Goal: Information Seeking & Learning: Find specific page/section

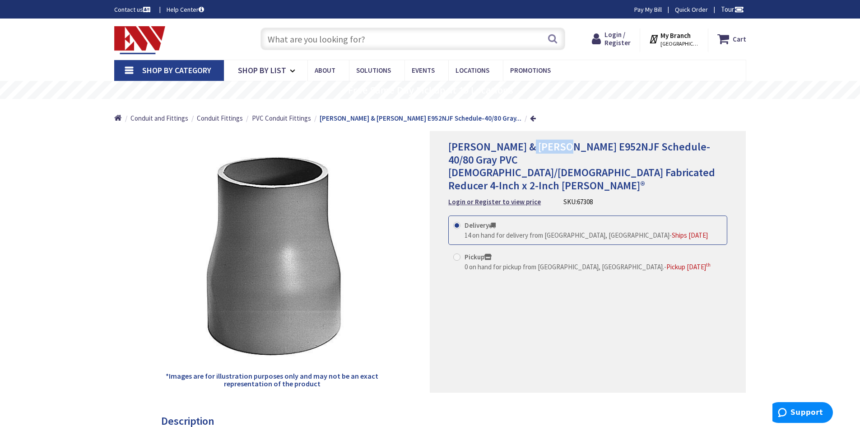
click at [153, 40] on img at bounding box center [139, 40] width 51 height 28
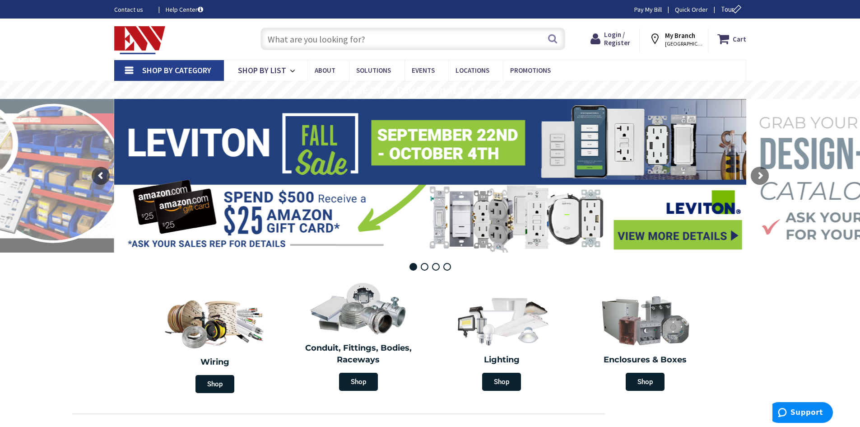
click at [335, 43] on input "text" at bounding box center [413, 39] width 305 height 23
paste input "Dual Element Class J Non-Rejection Current-Limiting Time Delay Fuse 300-Amp 600…"
type input "Dual Element Class J Non-Rejection Current-Limiting Time Delay Fuse 300-Amp 600…"
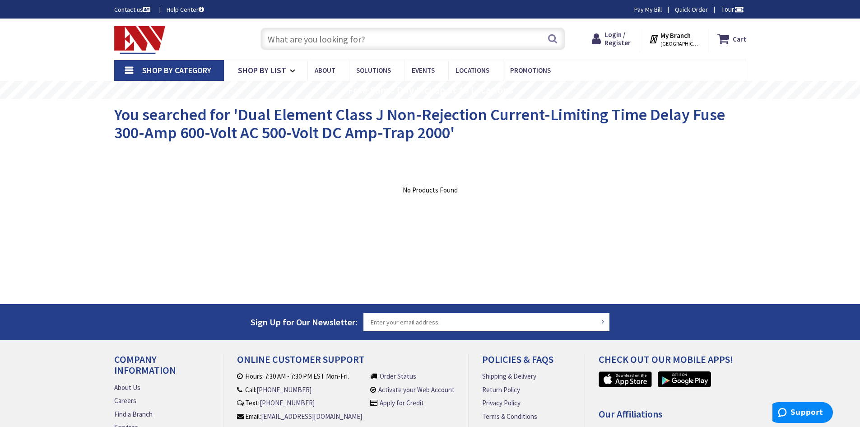
type input "[GEOGRAPHIC_DATA][STREET_ADDRESS][GEOGRAPHIC_DATA]"
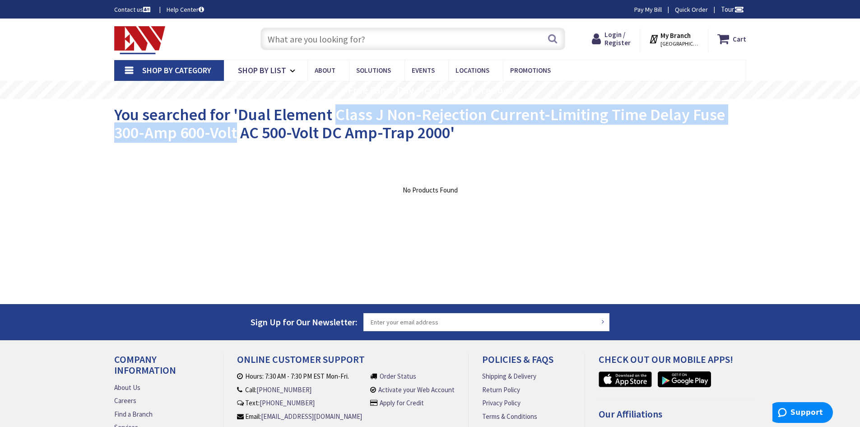
drag, startPoint x: 337, startPoint y: 111, endPoint x: 239, endPoint y: 129, distance: 100.1
click at [238, 131] on span "You searched for 'Dual Element Class J Non-Rejection Current-Limiting Time Dela…" at bounding box center [419, 123] width 611 height 38
copy span "Class J Non-Rejection Current-Limiting Time Delay Fuse 300-Amp 600-Volt"
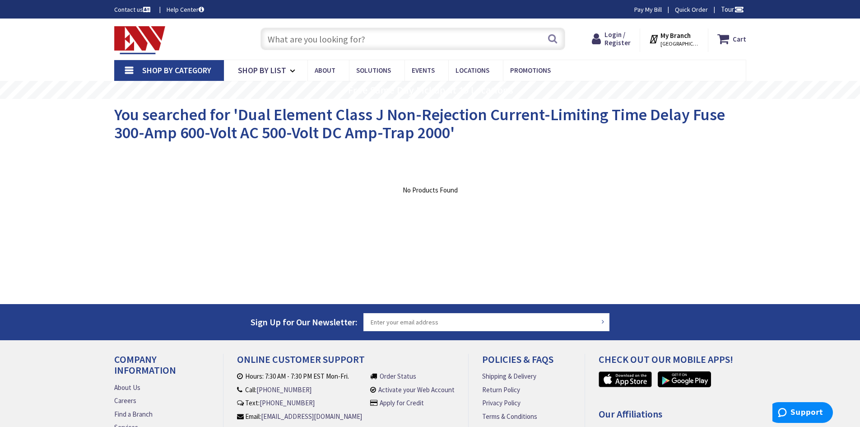
click at [355, 42] on input "text" at bounding box center [413, 39] width 305 height 23
paste input "Class J Non-Rejection Current-Limiting Time Delay Fuse 300-Amp 600-Volt"
type input "Class J Non-Rejection Current-Limiting Time Delay Fuse 300-Amp 600-Volt"
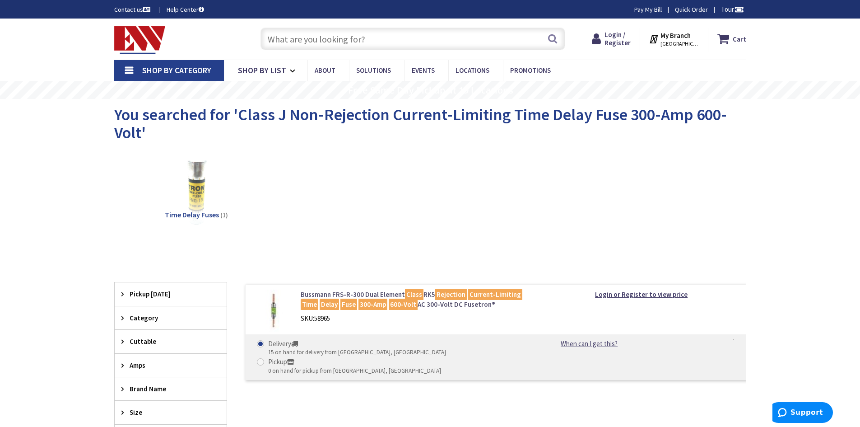
click at [347, 298] on link "Bussmann FRS-R-300 Dual Element Class RK5 Rejection Current-Limiting Time Delay…" at bounding box center [416, 299] width 230 height 19
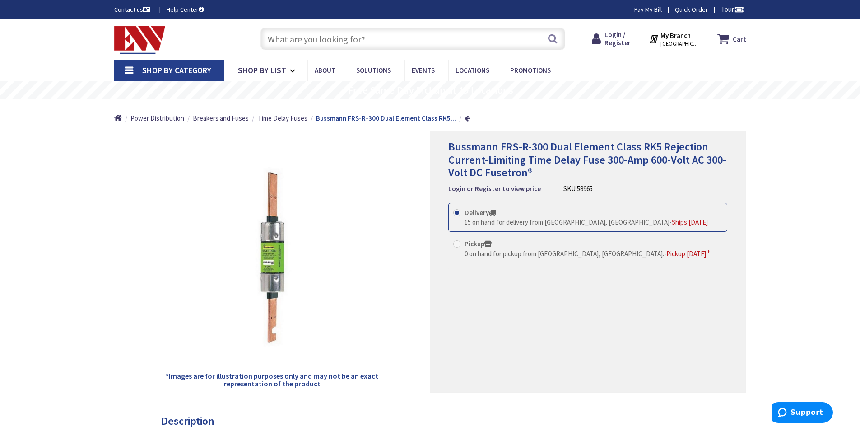
click at [152, 30] on img at bounding box center [139, 40] width 51 height 28
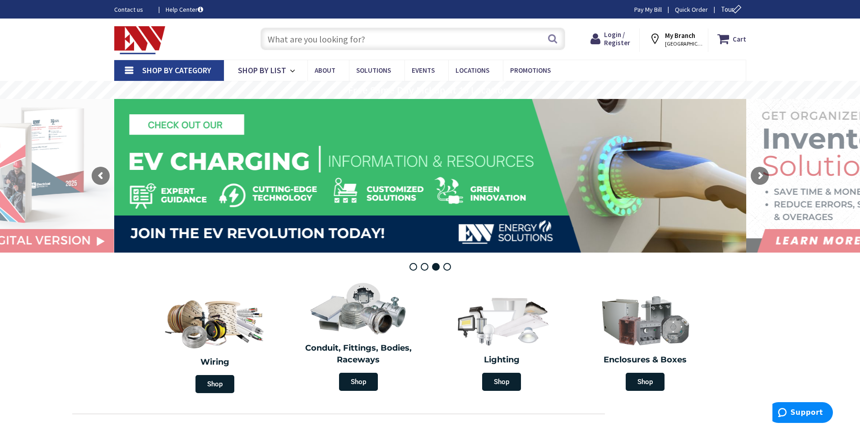
click at [314, 45] on input "text" at bounding box center [413, 39] width 305 height 23
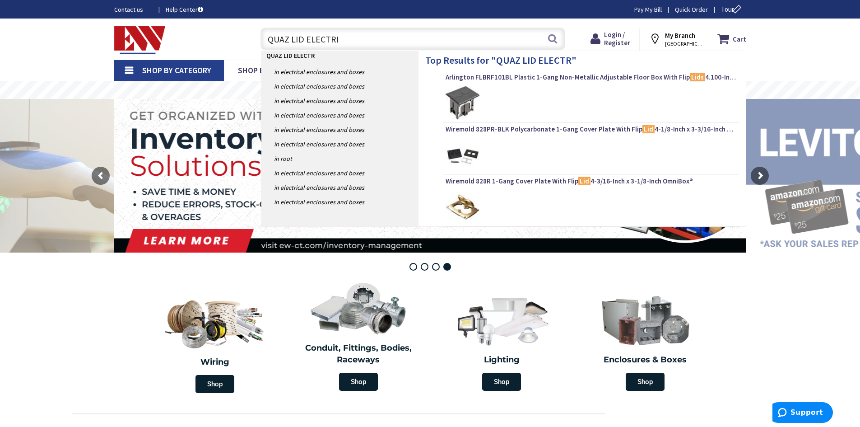
type input "QUAZ LID ELECTRIC"
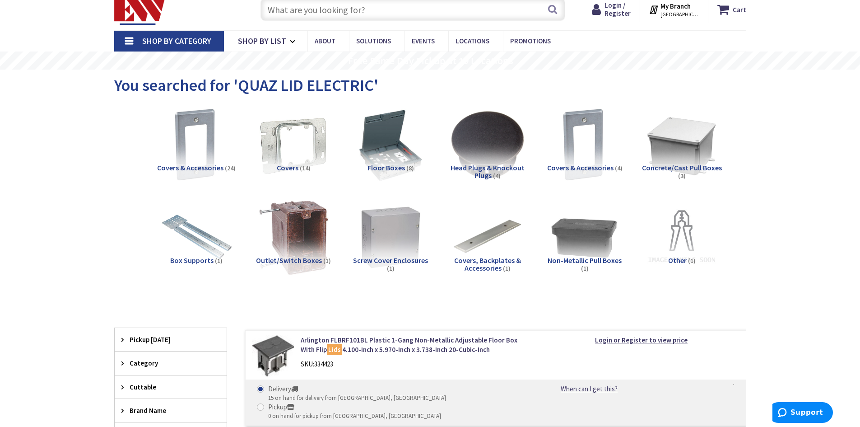
scroll to position [90, 0]
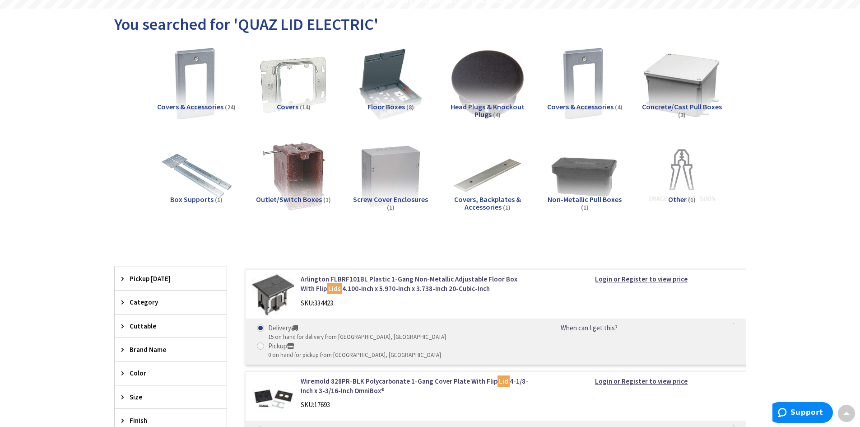
click at [684, 94] on img at bounding box center [682, 84] width 82 height 82
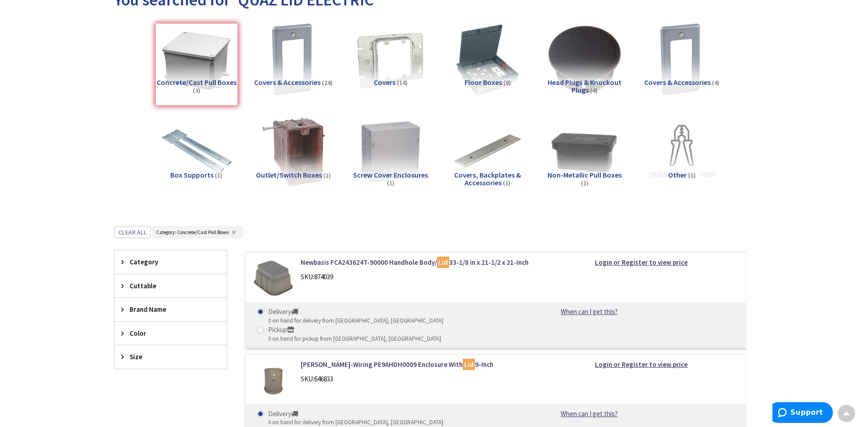
scroll to position [0, 0]
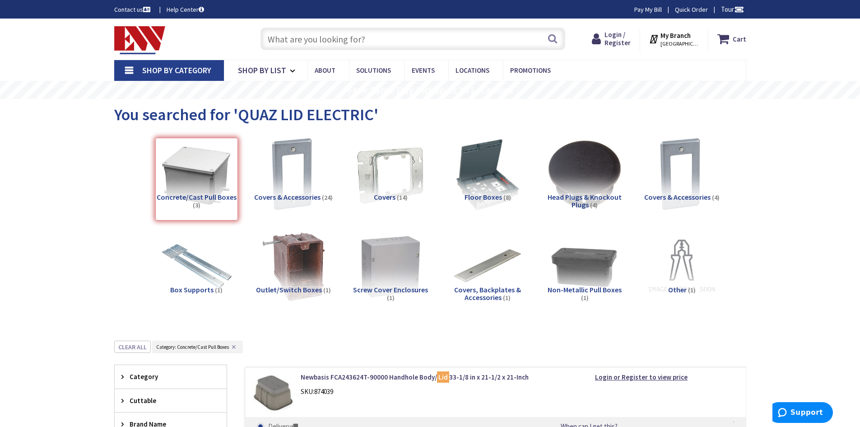
click at [362, 37] on input "text" at bounding box center [413, 39] width 305 height 23
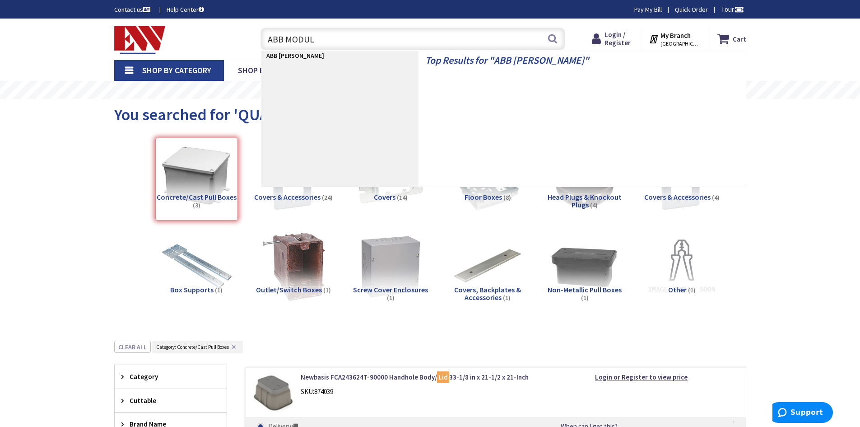
type input "ABB MODULE"
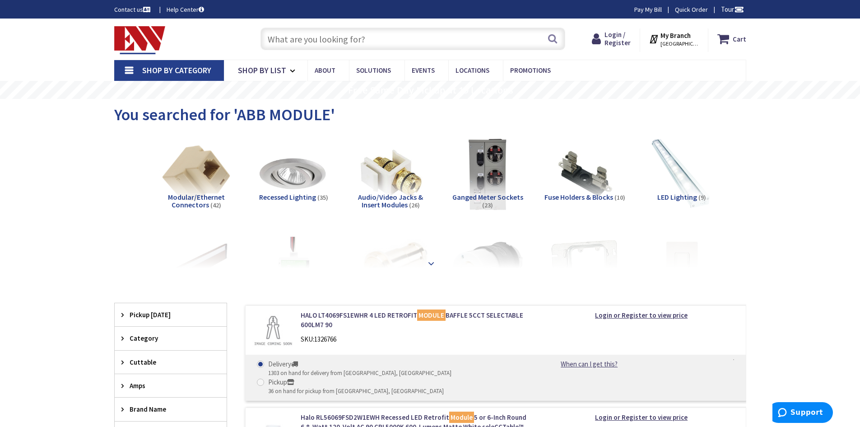
click at [432, 262] on strong at bounding box center [431, 263] width 11 height 10
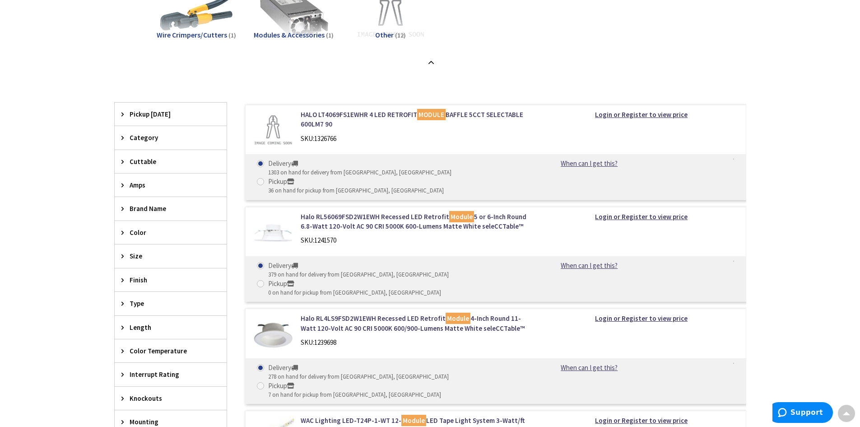
scroll to position [903, 0]
click at [122, 209] on icon at bounding box center [125, 208] width 7 height 7
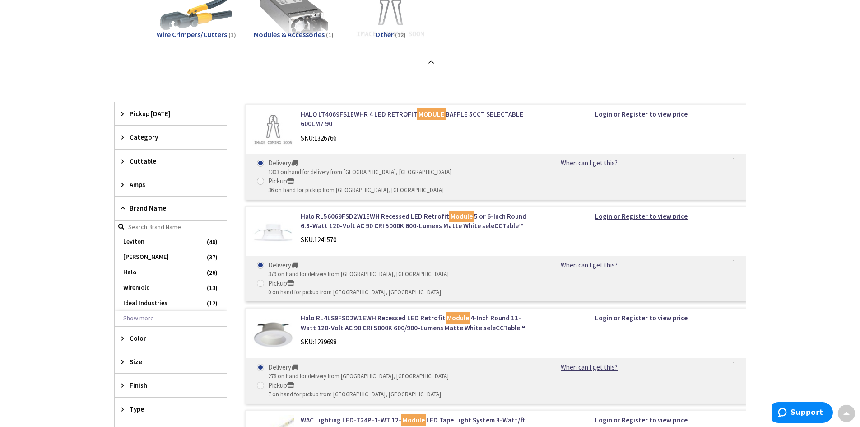
click at [150, 316] on button "Show more" at bounding box center [171, 318] width 112 height 15
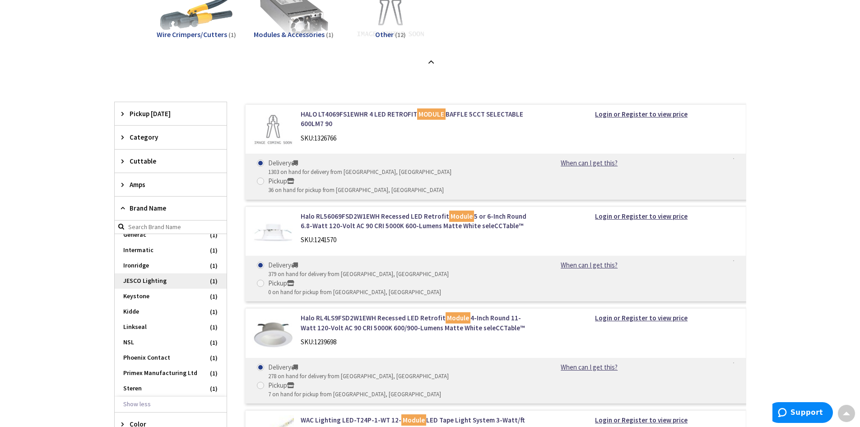
scroll to position [407, 0]
click at [157, 226] on input "search" at bounding box center [171, 227] width 112 height 14
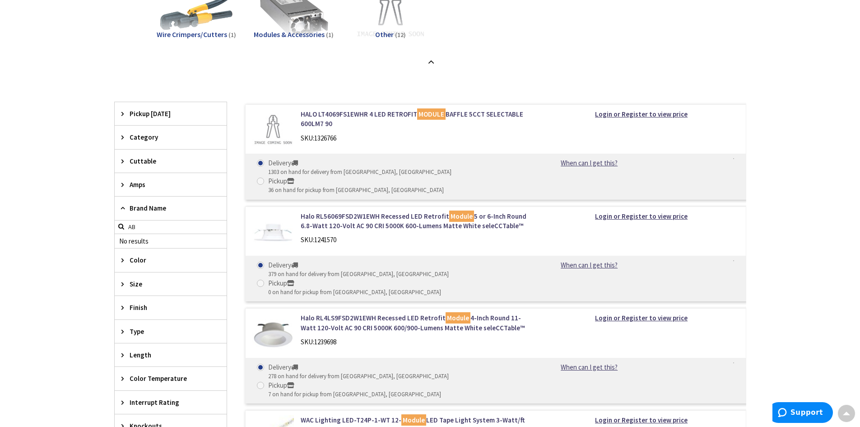
type input "A"
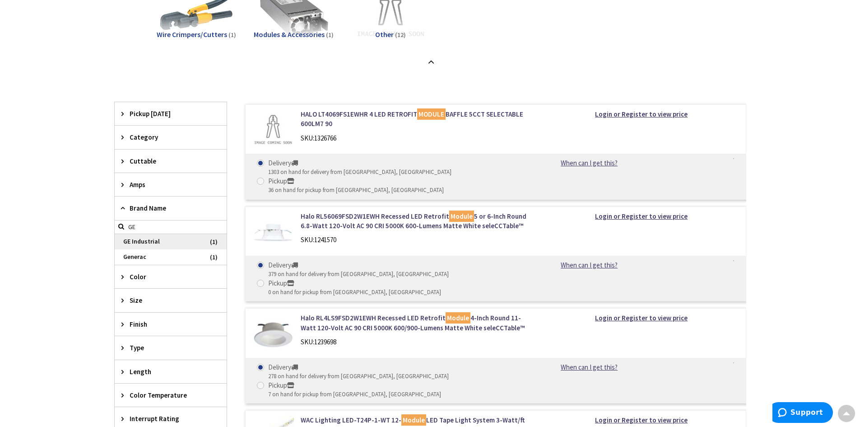
type input "GE"
click at [162, 238] on span "GE Industrial" at bounding box center [171, 241] width 112 height 15
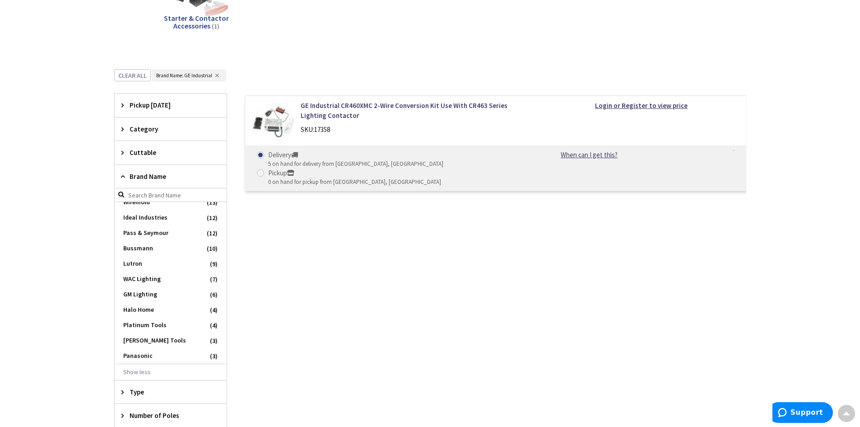
scroll to position [0, 0]
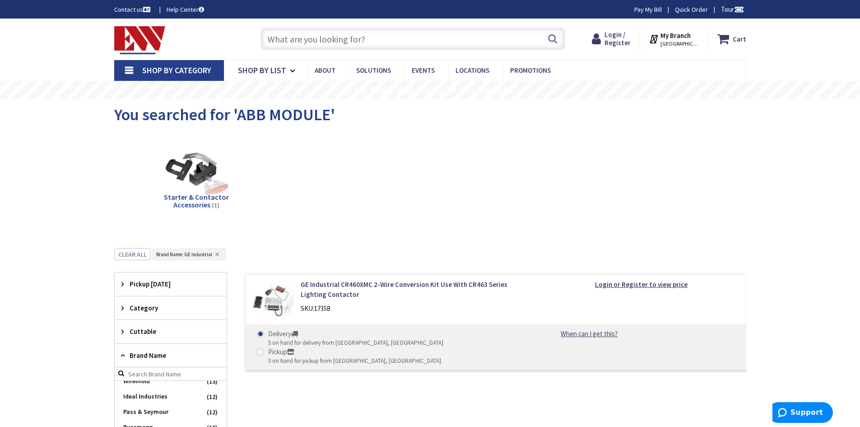
click at [144, 44] on img at bounding box center [139, 40] width 51 height 28
